Goal: Find specific page/section: Find specific page/section

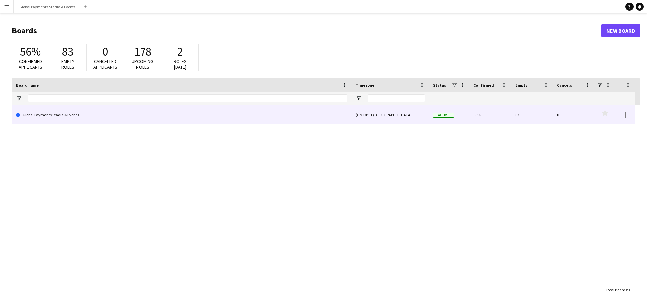
click at [50, 116] on link "Global Payments Stadia & Events" at bounding box center [182, 114] width 332 height 19
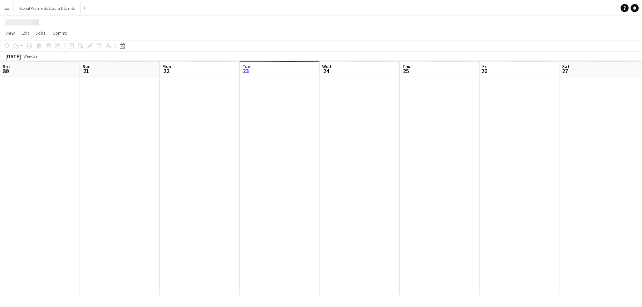
scroll to position [0, 161]
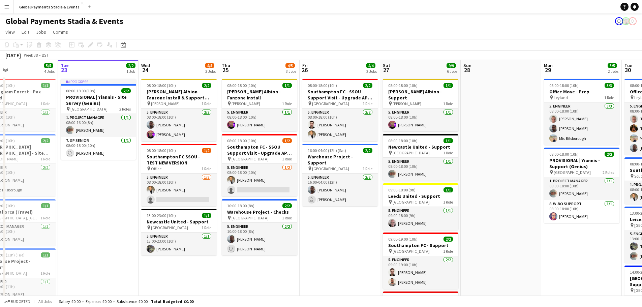
drag, startPoint x: 116, startPoint y: 221, endPoint x: 193, endPoint y: 222, distance: 76.8
click at [193, 222] on app-calendar-viewport "Sat 20 9/9 5 Jobs Sun 21 1/1 1 Job Mon 22 5/5 4 Jobs Tue 23 2/2 1 Job Wed 24 4/…" at bounding box center [321, 257] width 642 height 394
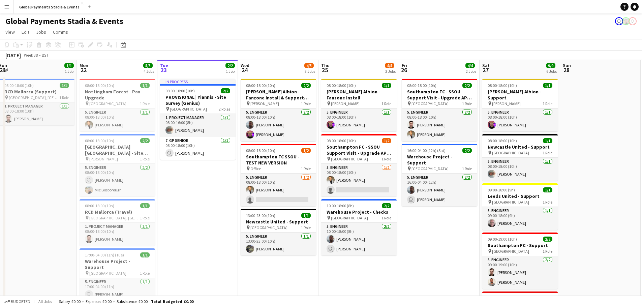
drag, startPoint x: 4, startPoint y: 205, endPoint x: 212, endPoint y: 205, distance: 207.9
click at [212, 205] on div "Fri 19 9/9 5 Jobs Sat 20 9/9 5 Jobs Sun 21 1/1 1 Job Mon 22 5/5 4 Jobs Tue 23 2…" at bounding box center [321, 257] width 642 height 394
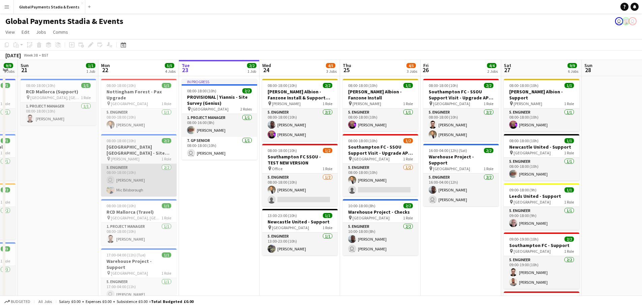
drag, startPoint x: 18, startPoint y: 204, endPoint x: 428, endPoint y: 188, distance: 410.1
click at [387, 191] on app-calendar-viewport "Fri 19 9/9 5 Jobs Sat 20 9/9 5 Jobs Sun 21 1/1 1 Job Mon 22 5/5 4 Jobs Tue 23 2…" at bounding box center [321, 257] width 642 height 394
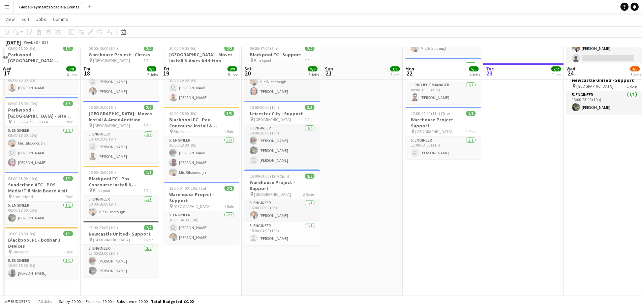
scroll to position [157, 0]
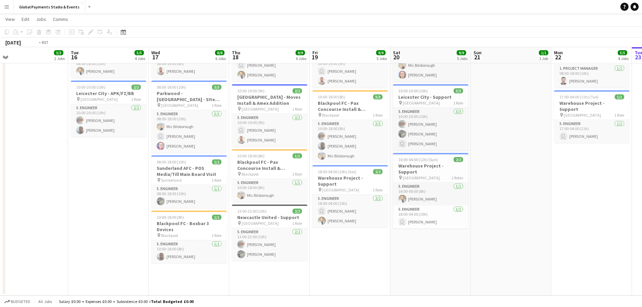
drag, startPoint x: 99, startPoint y: 278, endPoint x: 426, endPoint y: 258, distance: 328.1
click at [426, 258] on app-calendar-viewport "Sun 14 3/3 2 Jobs Mon 15 3/3 2 Jobs Tue 16 5/5 4 Jobs Wed 17 8/8 6 Jobs Thu 18 …" at bounding box center [321, 82] width 642 height 427
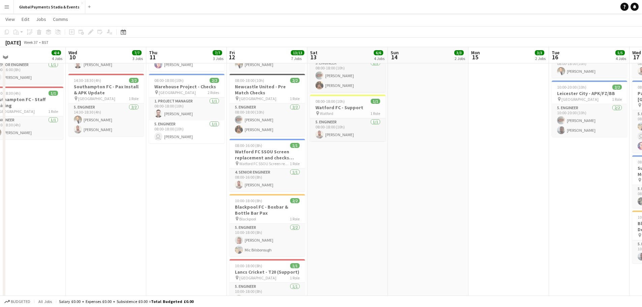
scroll to position [0, 164]
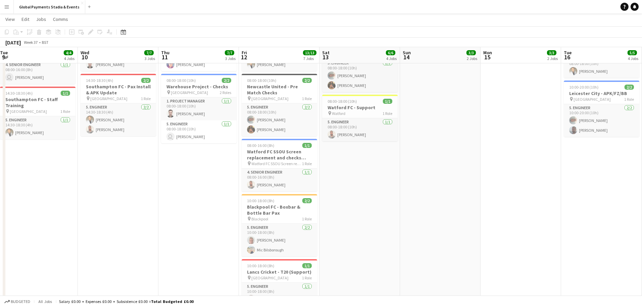
drag, startPoint x: 114, startPoint y: 254, endPoint x: 428, endPoint y: 252, distance: 314.0
click at [428, 252] on app-calendar-viewport "Sun 7 7/7 2 Jobs Mon 8 6/6 3 Jobs Tue 9 4/4 4 Jobs Wed 10 7/7 3 Jobs Thu 11 7/7…" at bounding box center [321, 138] width 642 height 538
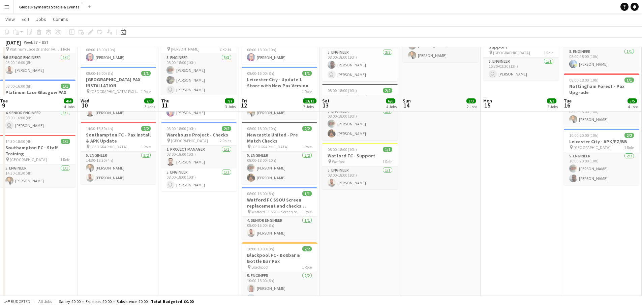
scroll to position [0, 0]
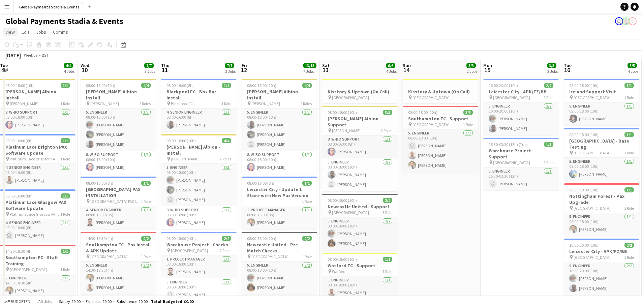
click at [8, 31] on span "View" at bounding box center [9, 32] width 9 height 6
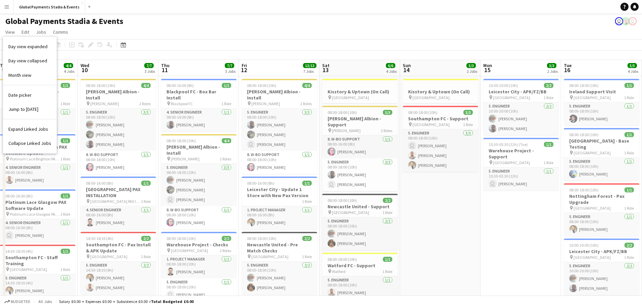
click at [306, 30] on app-page-menu "View Day view expanded Day view collapsed Month view Date picker Jump to today …" at bounding box center [321, 32] width 642 height 13
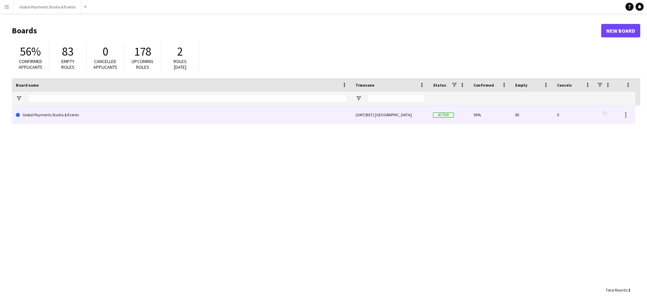
click at [62, 112] on link "Global Payments Stadia & Events" at bounding box center [182, 114] width 332 height 19
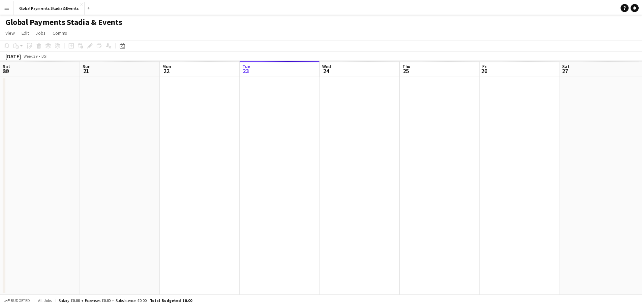
scroll to position [0, 161]
